Goal: Information Seeking & Learning: Learn about a topic

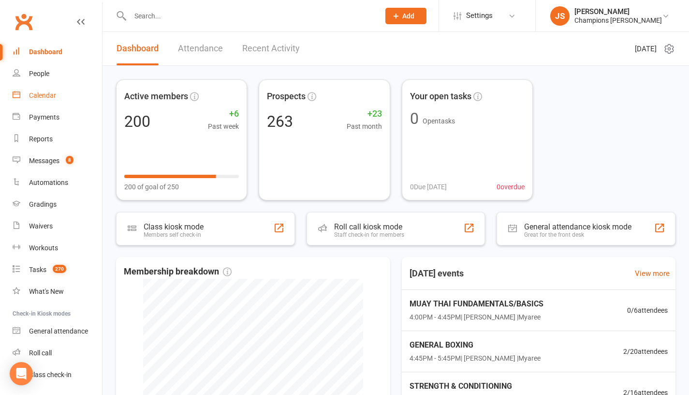
click at [48, 96] on div "Calendar" at bounding box center [42, 95] width 27 height 8
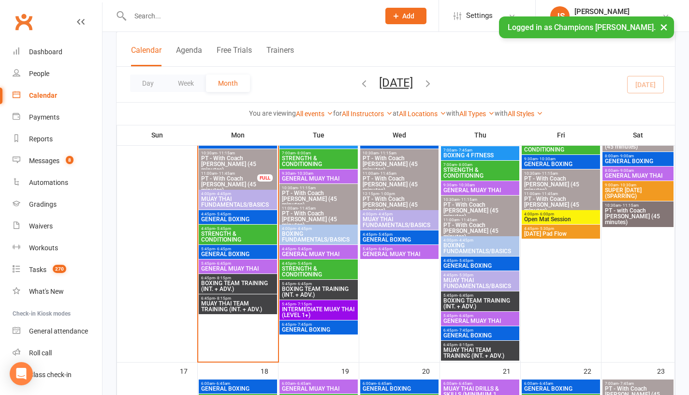
scroll to position [662, 0]
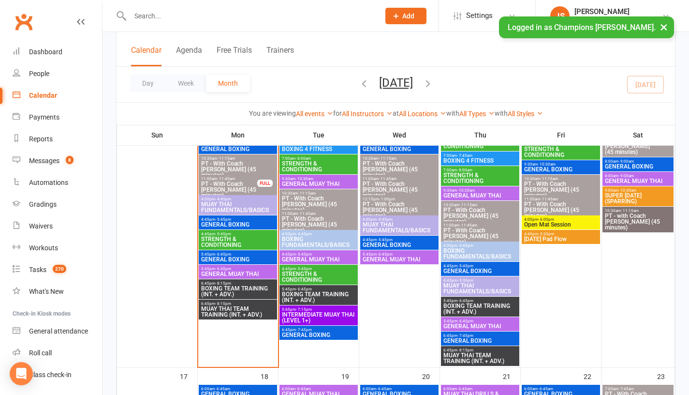
click at [233, 258] on span "GENERAL BOXING" at bounding box center [238, 259] width 74 height 6
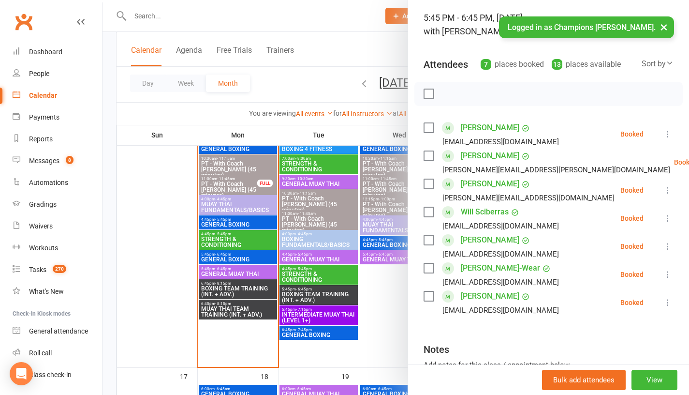
scroll to position [65, 0]
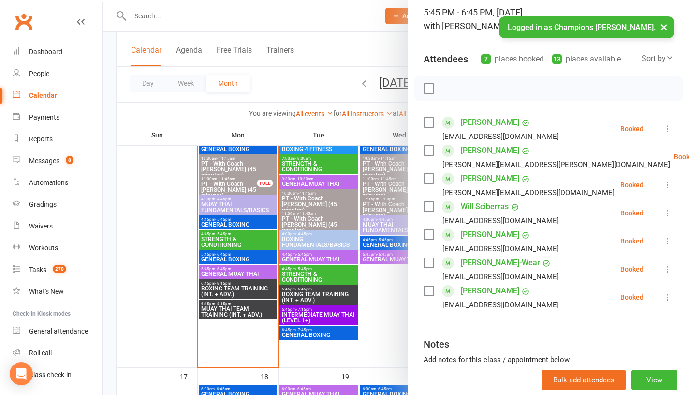
click at [183, 281] on div at bounding box center [396, 197] width 587 height 395
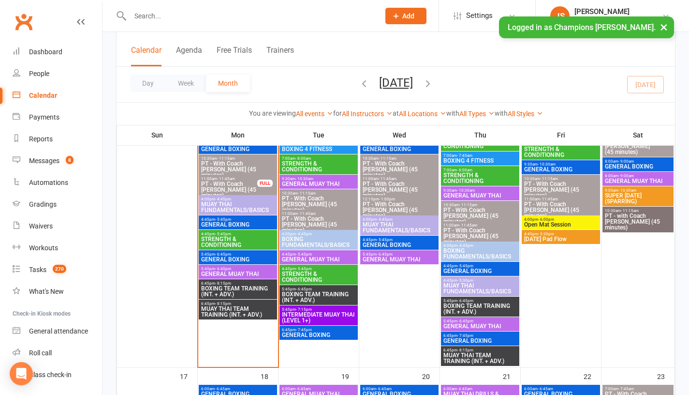
click at [220, 286] on span "BOXING TEAM TRAINING (INT. + ADV.)" at bounding box center [238, 291] width 74 height 12
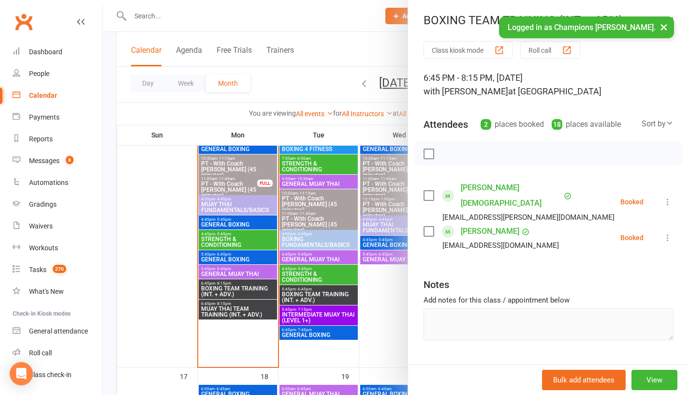
click at [182, 305] on div at bounding box center [396, 197] width 587 height 395
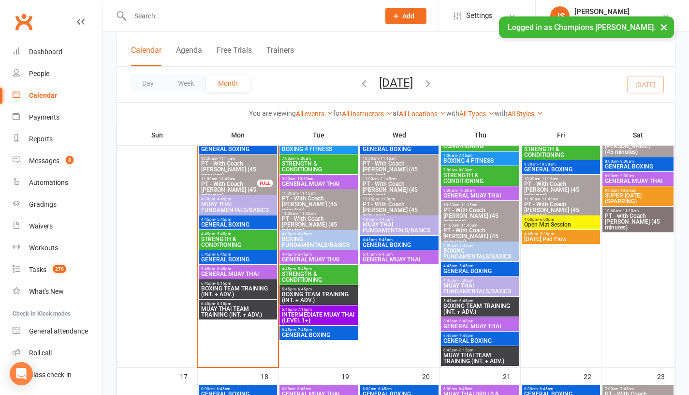
click at [214, 310] on span "MUAY THAI TEAM TRAINING (INT. + ADV.)" at bounding box center [238, 312] width 74 height 12
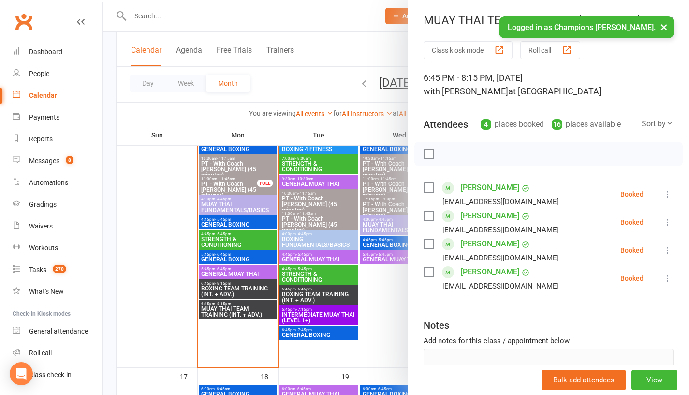
click at [163, 308] on div at bounding box center [396, 197] width 587 height 395
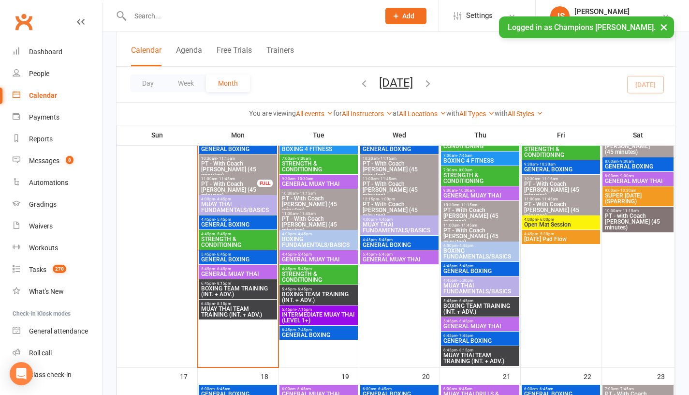
click at [221, 272] on span "GENERAL MUAY THAI" at bounding box center [238, 274] width 74 height 6
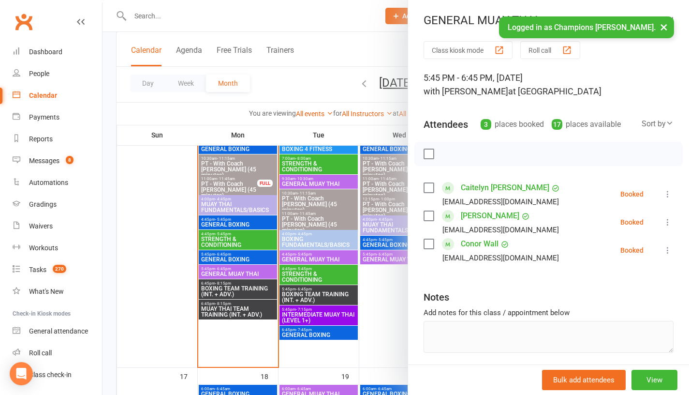
click at [171, 267] on div at bounding box center [396, 197] width 587 height 395
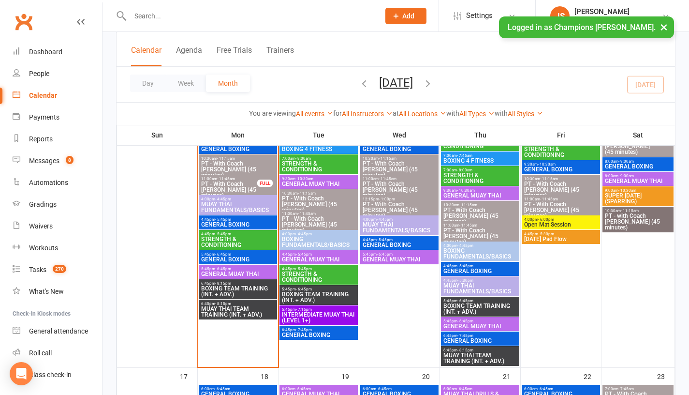
click at [227, 222] on span "GENERAL BOXING" at bounding box center [238, 225] width 74 height 6
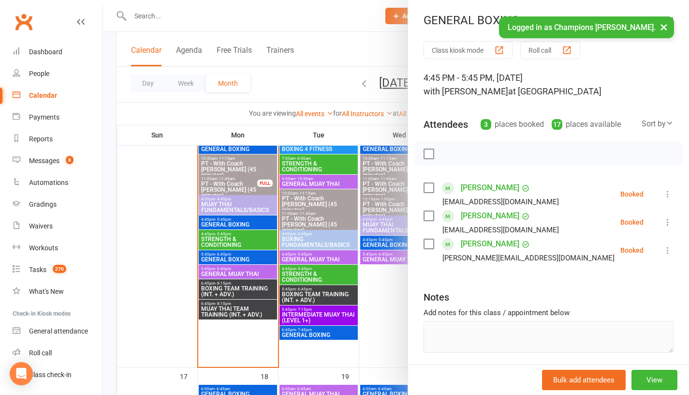
click at [162, 219] on div at bounding box center [396, 197] width 587 height 395
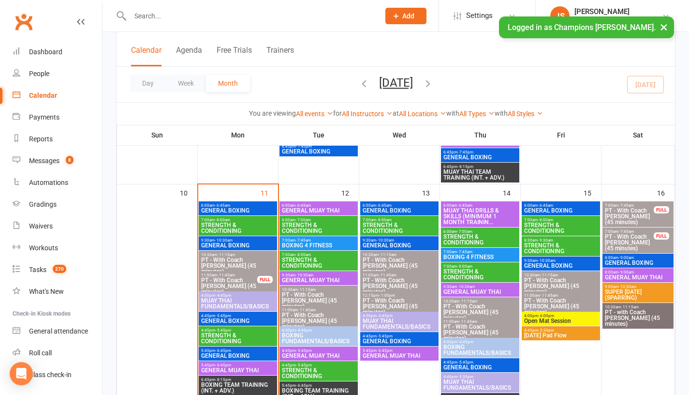
scroll to position [565, 0]
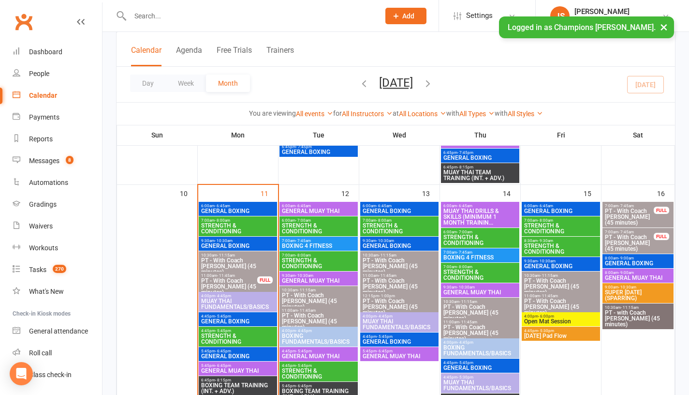
click at [311, 205] on span "6:00am - 6:45am" at bounding box center [319, 206] width 74 height 4
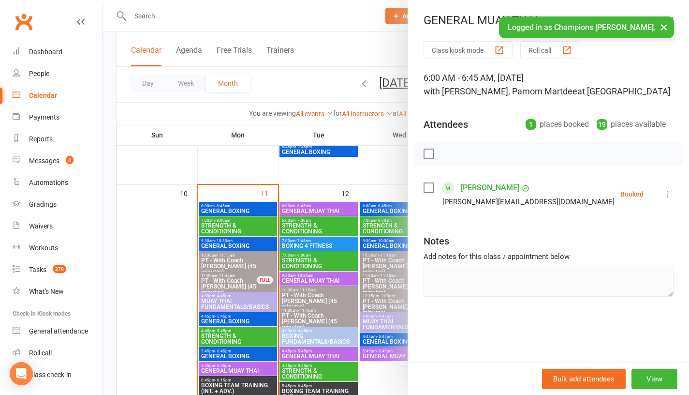
click at [315, 194] on div at bounding box center [396, 197] width 587 height 395
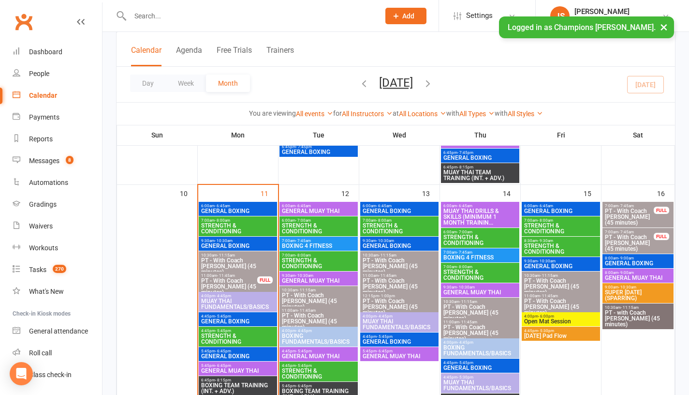
click at [311, 273] on span "- 10:30am" at bounding box center [305, 275] width 18 height 4
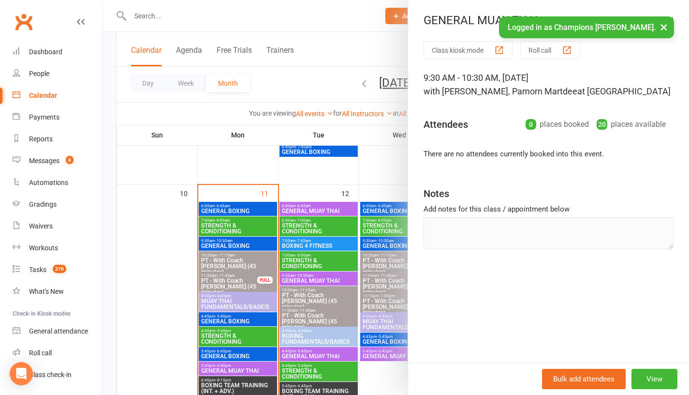
click at [305, 183] on div at bounding box center [396, 197] width 587 height 395
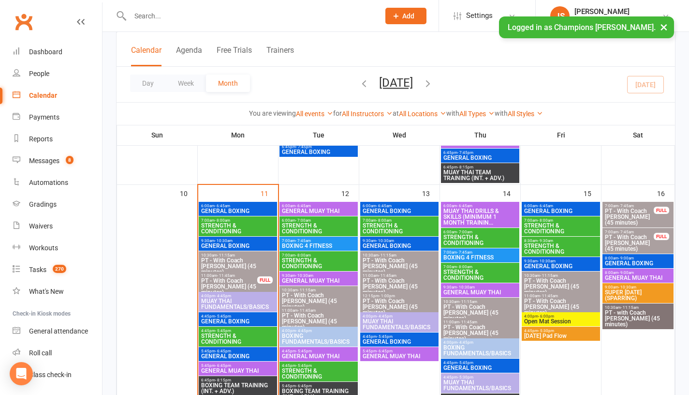
click at [615, 272] on span "8:00am - 9:00am" at bounding box center [638, 272] width 67 height 4
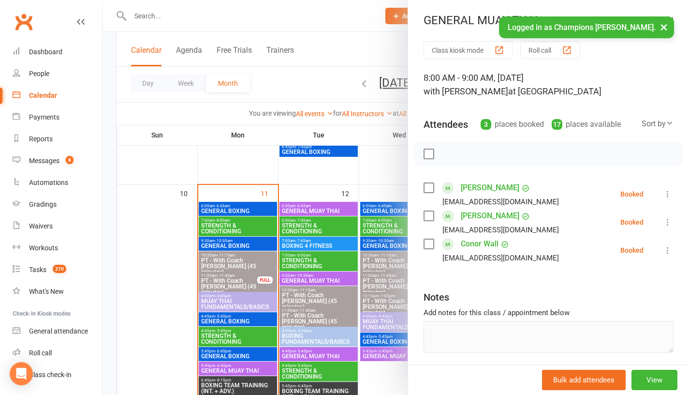
click at [374, 162] on div at bounding box center [396, 197] width 587 height 395
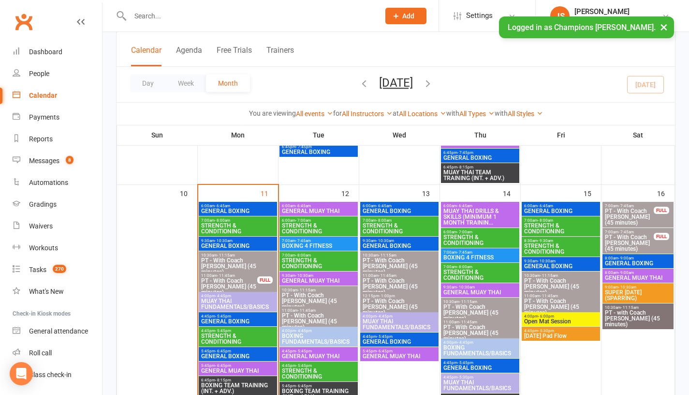
click at [561, 210] on span "GENERAL BOXING" at bounding box center [561, 211] width 74 height 6
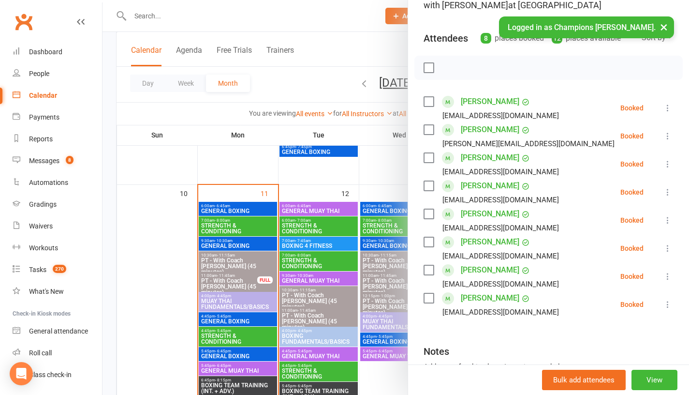
scroll to position [86, 0]
click at [386, 172] on div at bounding box center [396, 197] width 587 height 395
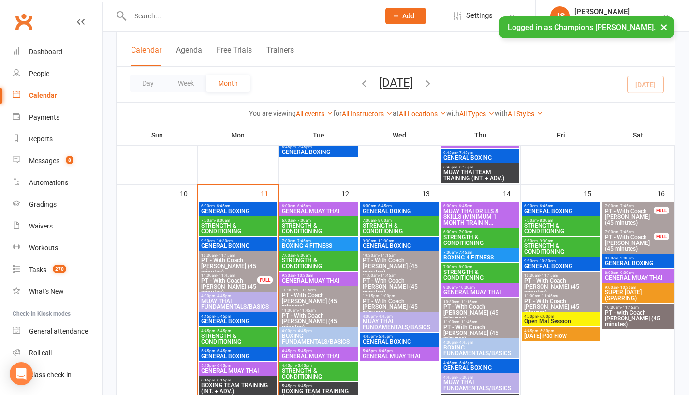
click at [389, 208] on span "GENERAL BOXING" at bounding box center [399, 211] width 74 height 6
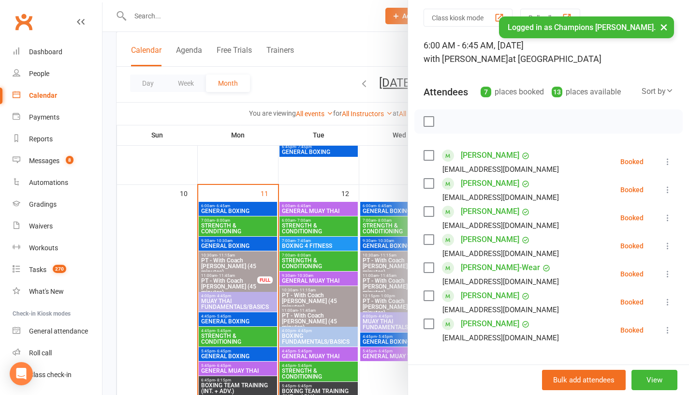
scroll to position [43, 0]
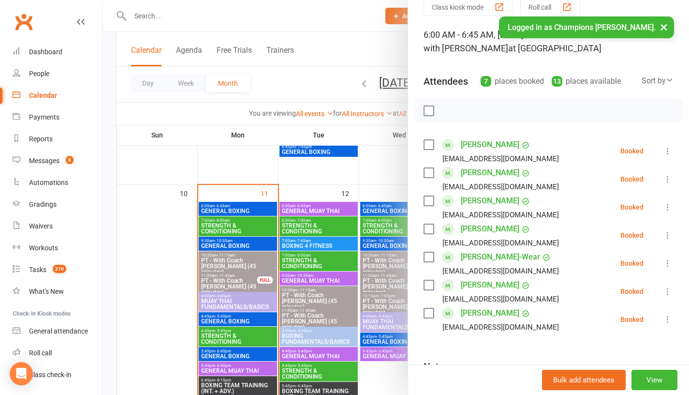
click at [384, 184] on div at bounding box center [396, 197] width 587 height 395
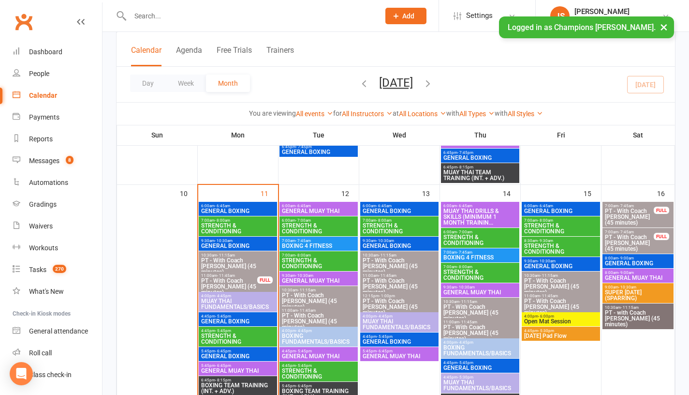
click at [391, 249] on span "GENERAL BOXING" at bounding box center [399, 246] width 74 height 6
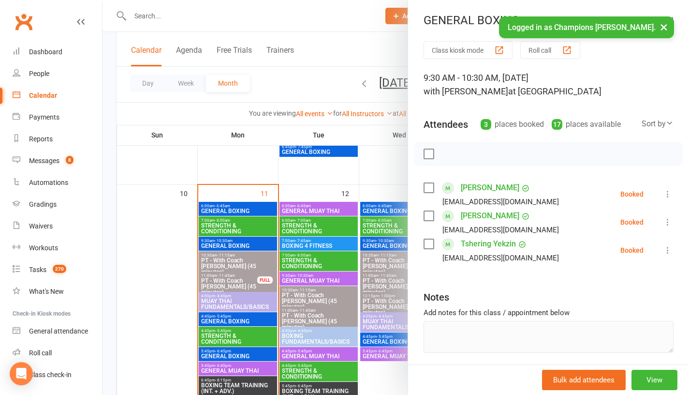
click at [371, 166] on div at bounding box center [396, 197] width 587 height 395
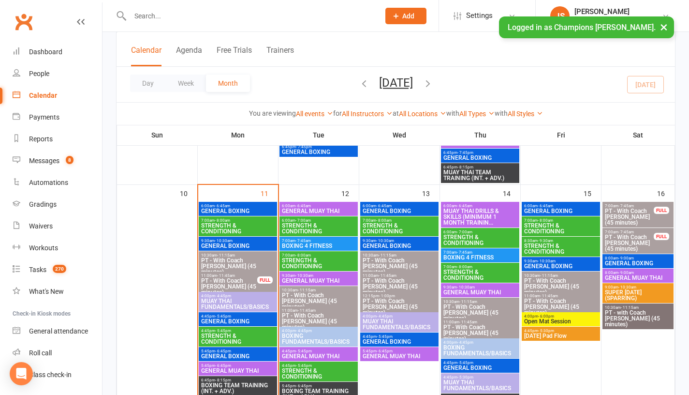
click at [402, 342] on span "GENERAL BOXING" at bounding box center [399, 342] width 74 height 6
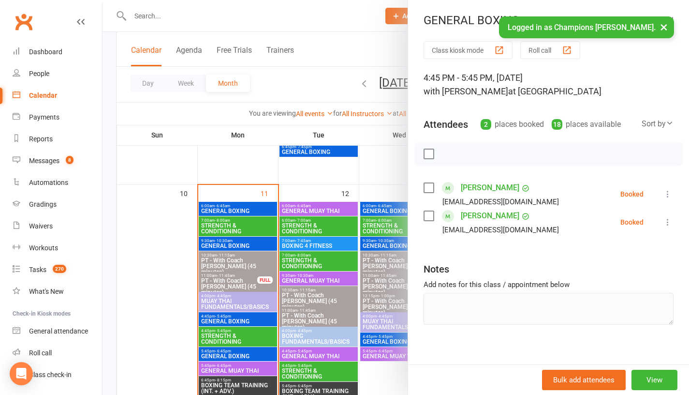
click at [384, 374] on div at bounding box center [396, 197] width 587 height 395
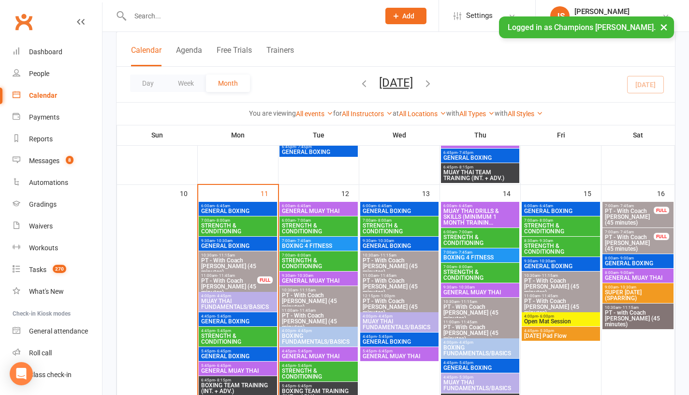
click at [385, 355] on span "GENERAL MUAY THAI" at bounding box center [399, 356] width 74 height 6
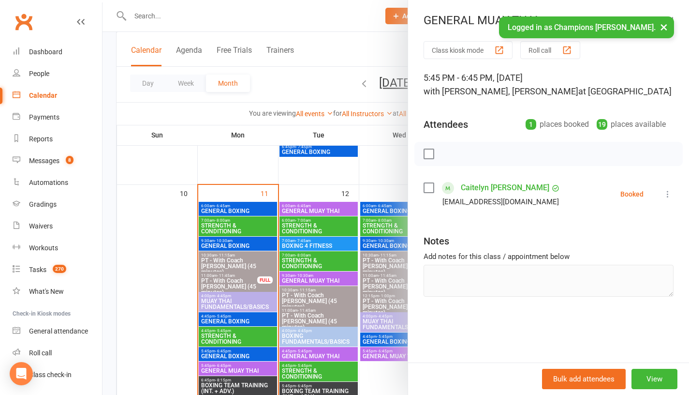
click at [665, 30] on button "×" at bounding box center [663, 26] width 17 height 21
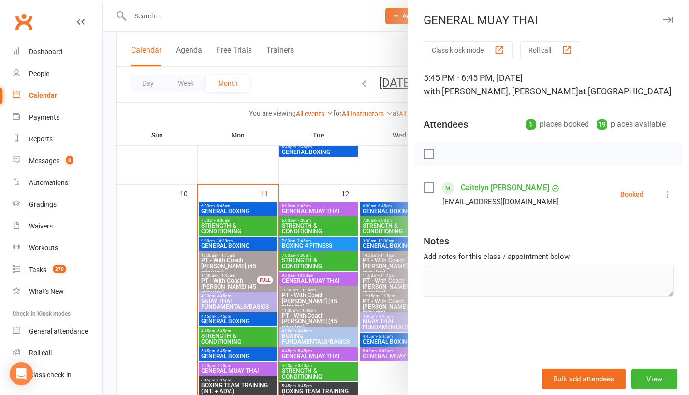
click at [330, 40] on div at bounding box center [396, 197] width 587 height 395
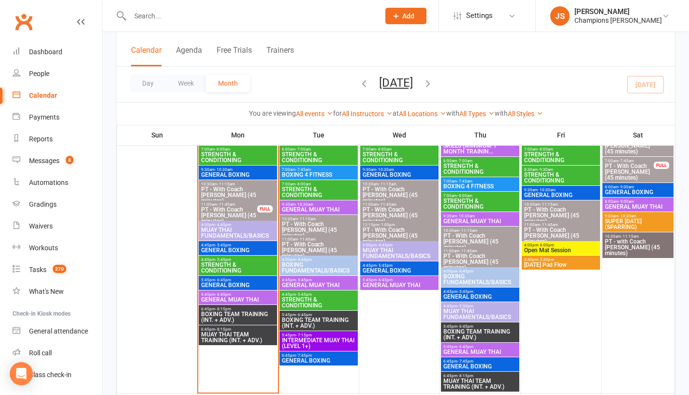
scroll to position [649, 0]
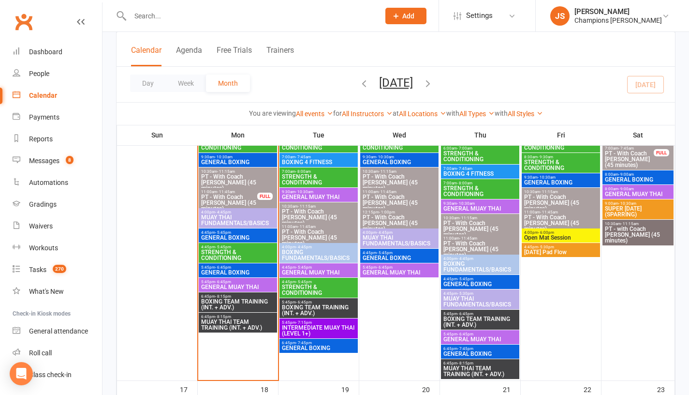
click at [238, 236] on span "GENERAL BOXING" at bounding box center [238, 238] width 74 height 6
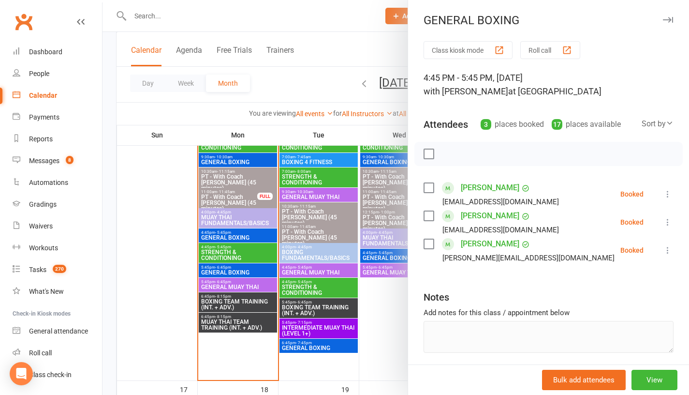
click at [179, 249] on div at bounding box center [396, 197] width 587 height 395
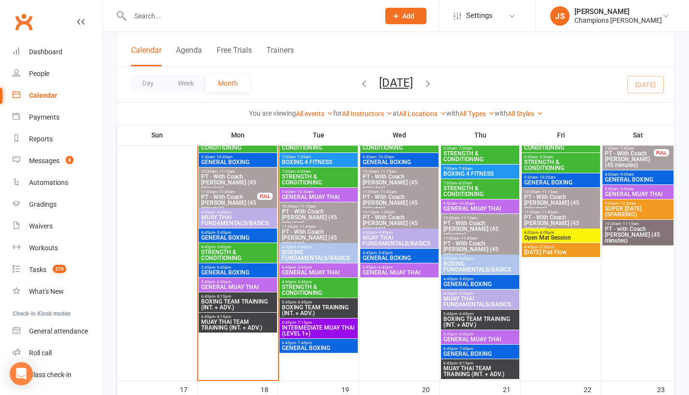
click at [220, 270] on span "GENERAL BOXING" at bounding box center [238, 272] width 74 height 6
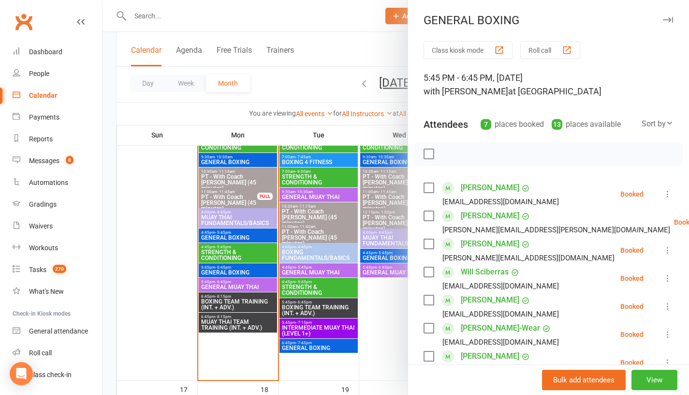
click at [488, 190] on link "[PERSON_NAME]" at bounding box center [490, 187] width 59 height 15
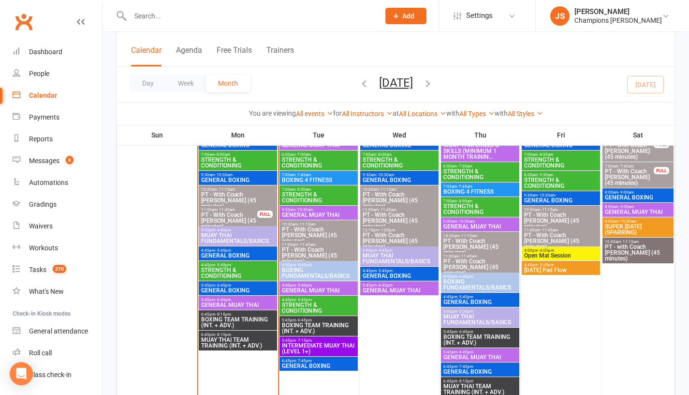
scroll to position [633, 0]
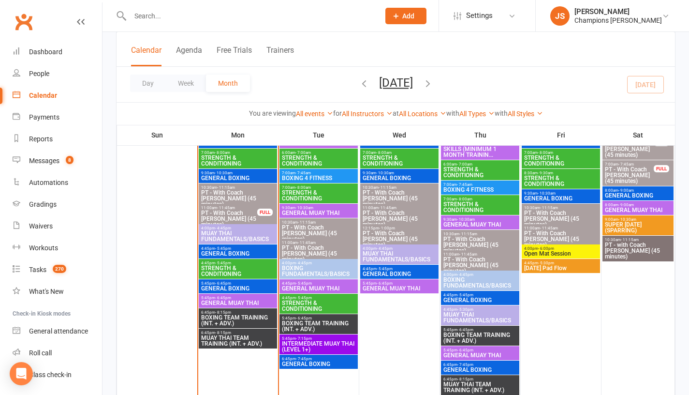
click at [243, 286] on span "GENERAL BOXING" at bounding box center [238, 288] width 74 height 6
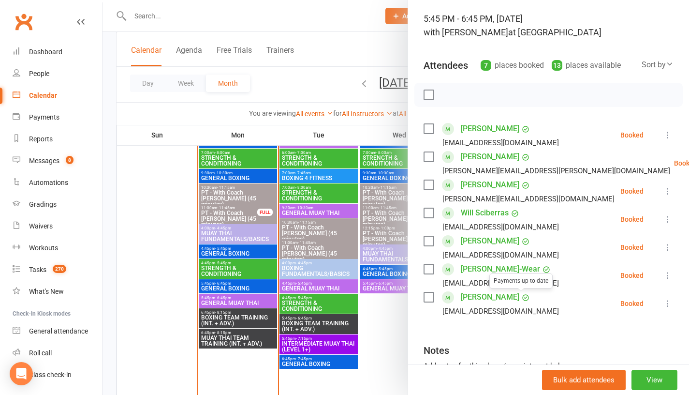
scroll to position [57, 0]
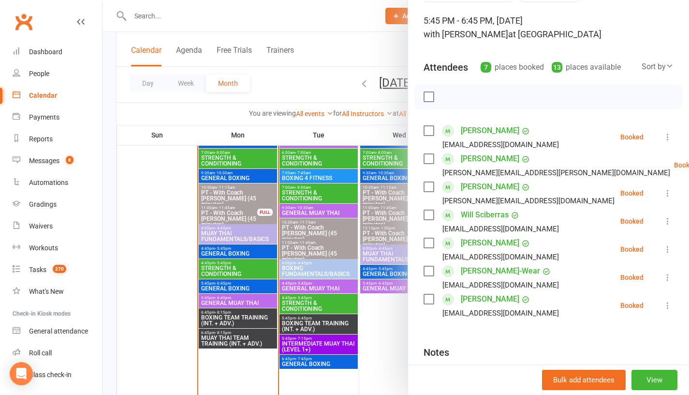
click at [466, 215] on link "Will Sciberras" at bounding box center [485, 214] width 48 height 15
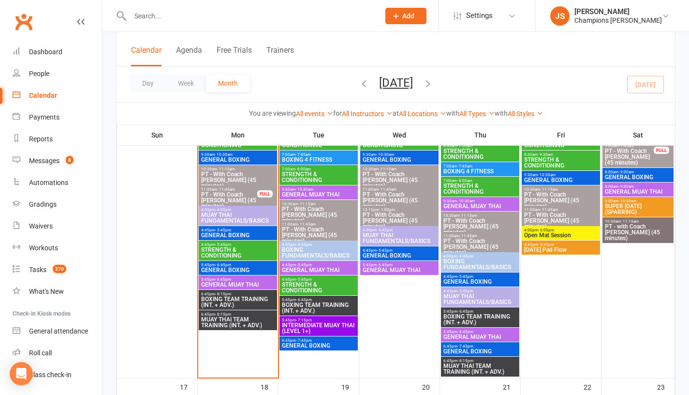
scroll to position [652, 0]
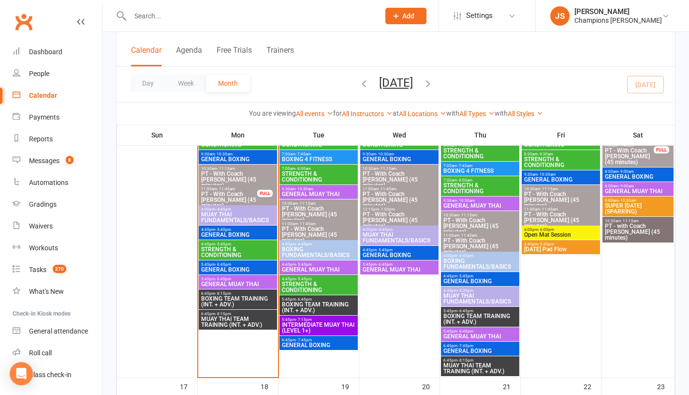
click at [249, 267] on span "GENERAL BOXING" at bounding box center [238, 270] width 74 height 6
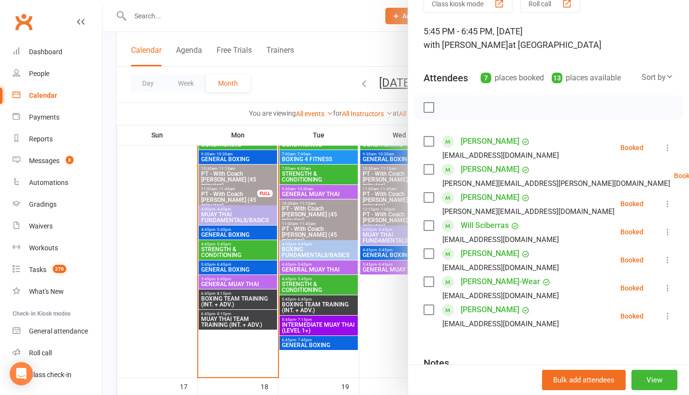
scroll to position [49, 0]
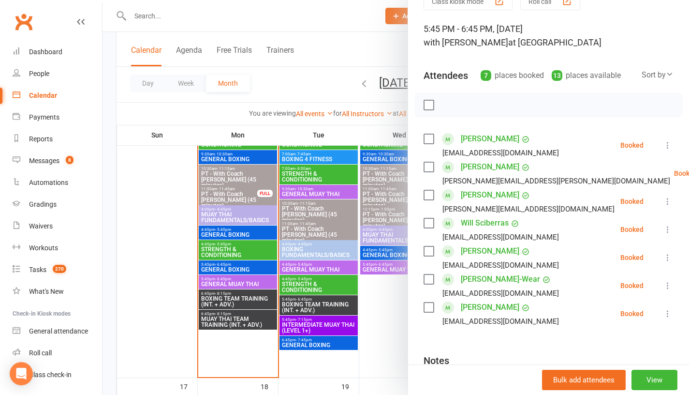
click at [501, 196] on link "[PERSON_NAME]" at bounding box center [490, 194] width 59 height 15
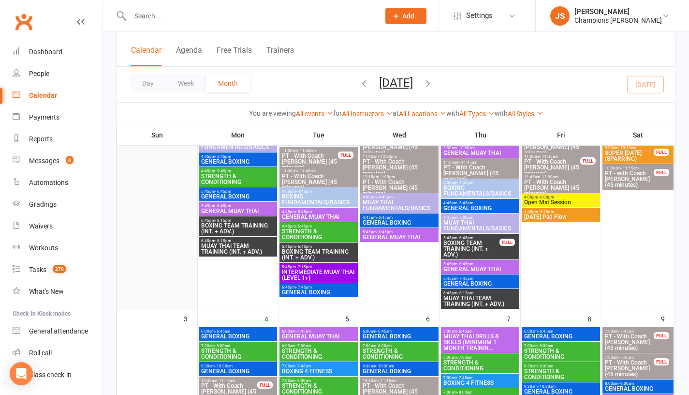
scroll to position [158, 0]
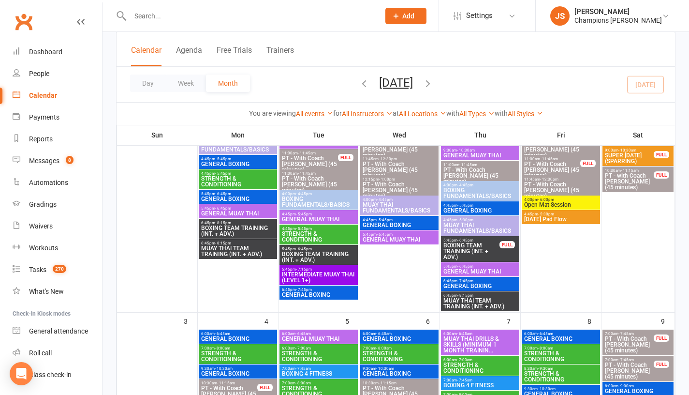
click at [223, 229] on span "BOXING TEAM TRAINING (INT. + ADV.)" at bounding box center [238, 231] width 74 height 12
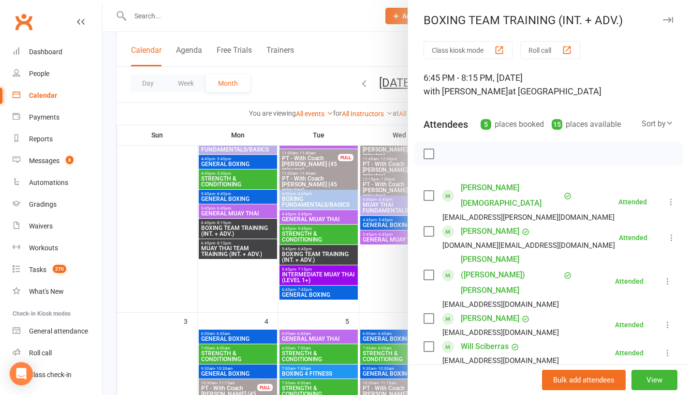
click at [131, 282] on div at bounding box center [396, 197] width 587 height 395
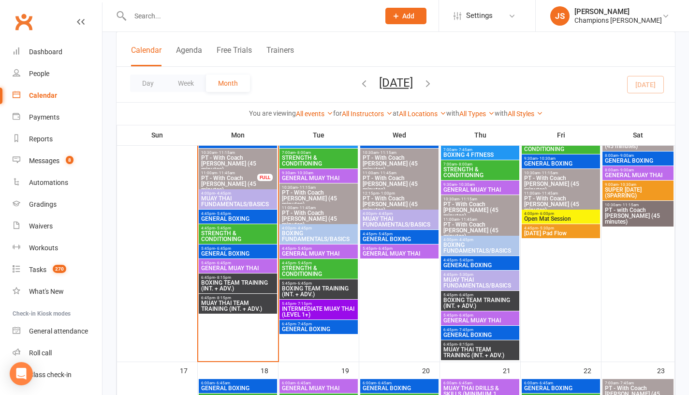
scroll to position [668, 0]
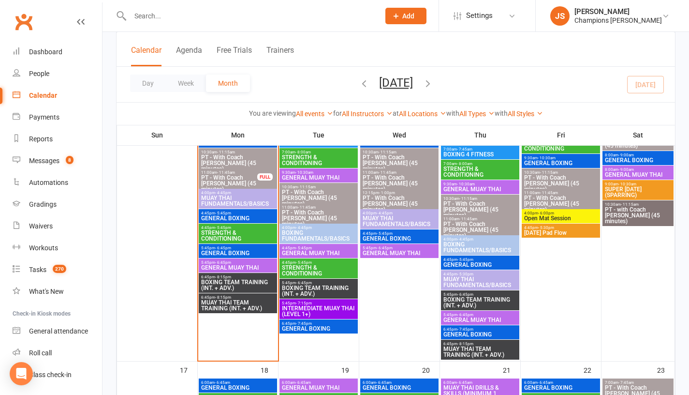
click at [243, 280] on span "BOXING TEAM TRAINING (INT. + ADV.)" at bounding box center [238, 285] width 74 height 12
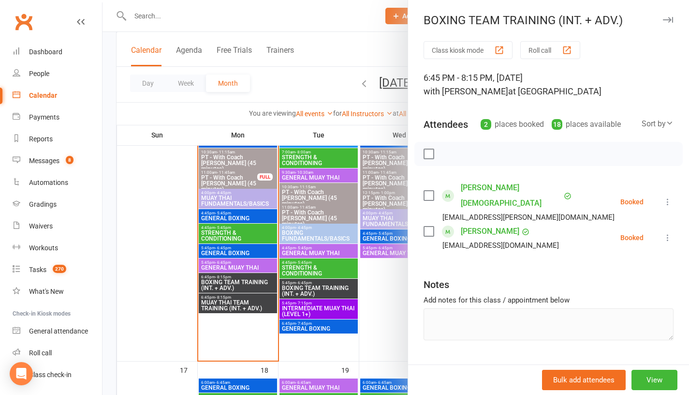
click at [235, 316] on div at bounding box center [396, 197] width 587 height 395
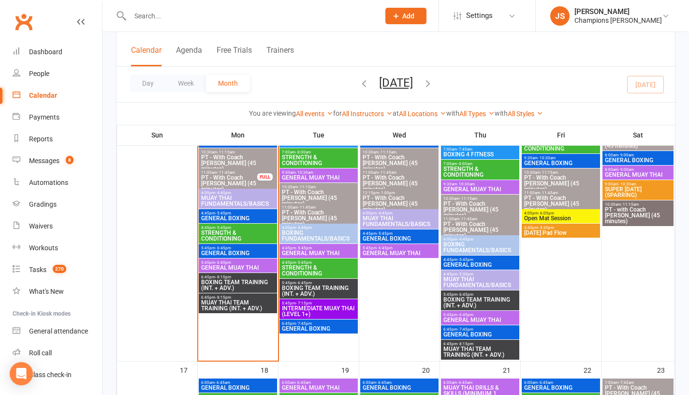
click at [235, 308] on span "MUAY THAI TEAM TRAINING (INT. + ADV.)" at bounding box center [238, 305] width 74 height 12
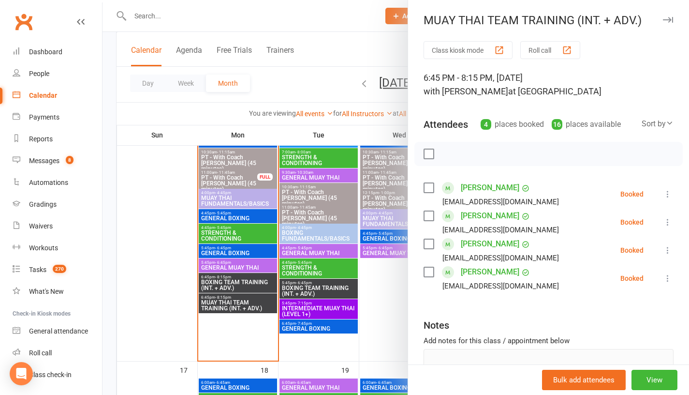
click at [230, 336] on div at bounding box center [396, 197] width 587 height 395
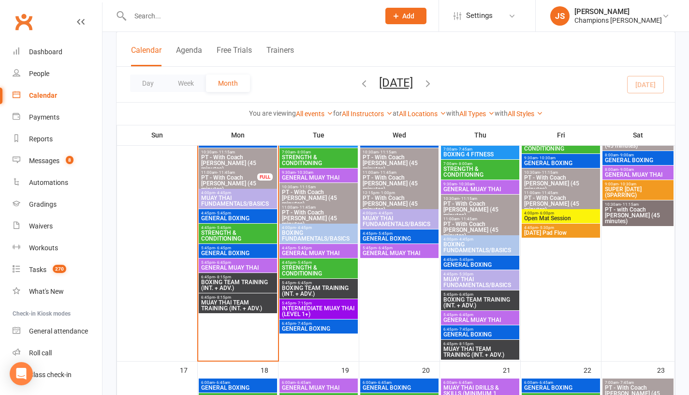
click at [315, 311] on span "INTERMEDIATE MUAY THAI (LEVEL 1+)" at bounding box center [319, 311] width 74 height 12
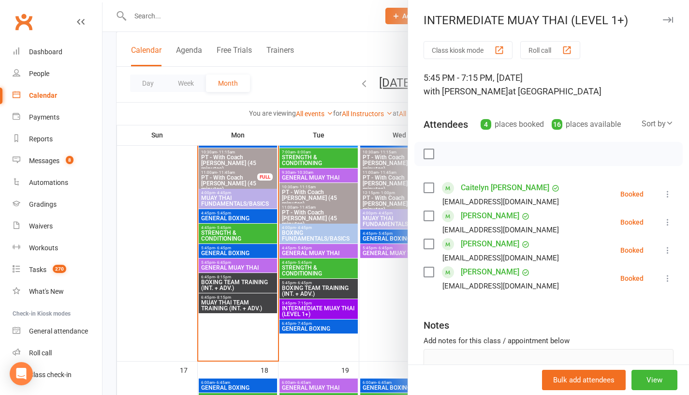
click at [260, 334] on div at bounding box center [396, 197] width 587 height 395
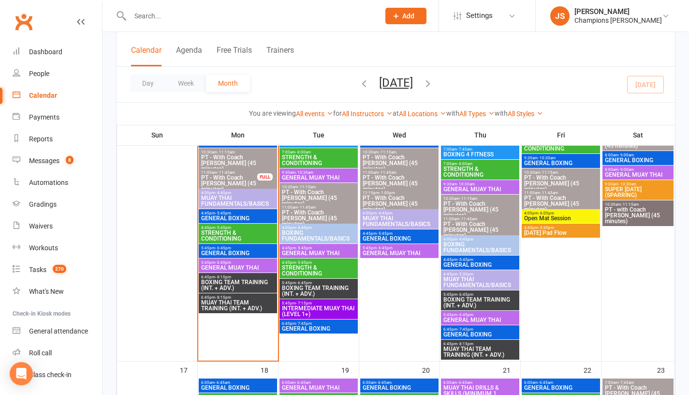
click at [316, 287] on span "BOXING TEAM TRAINING (INT. + ADV.)" at bounding box center [319, 291] width 74 height 12
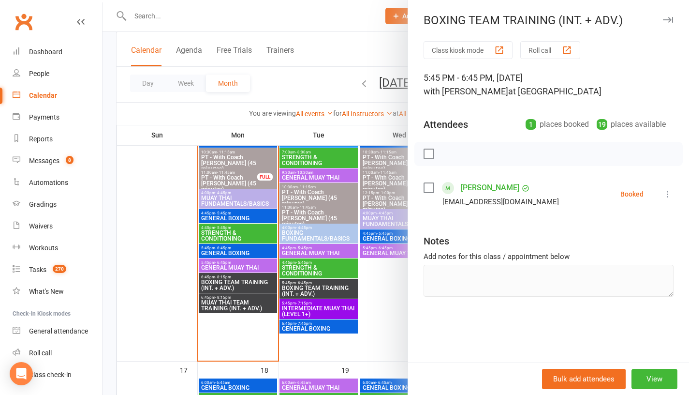
click at [153, 248] on div at bounding box center [396, 197] width 587 height 395
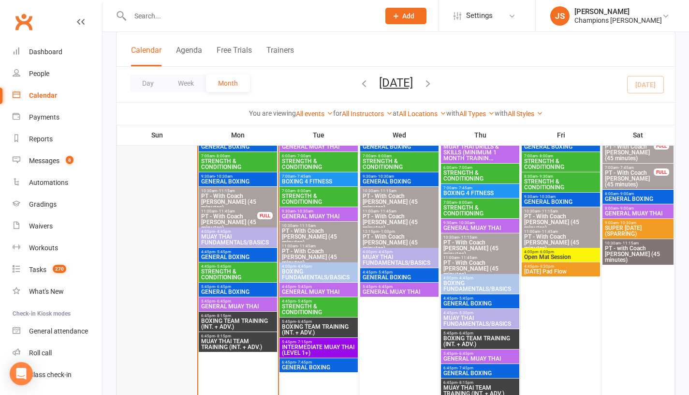
scroll to position [619, 0]
